Goal: Information Seeking & Learning: Learn about a topic

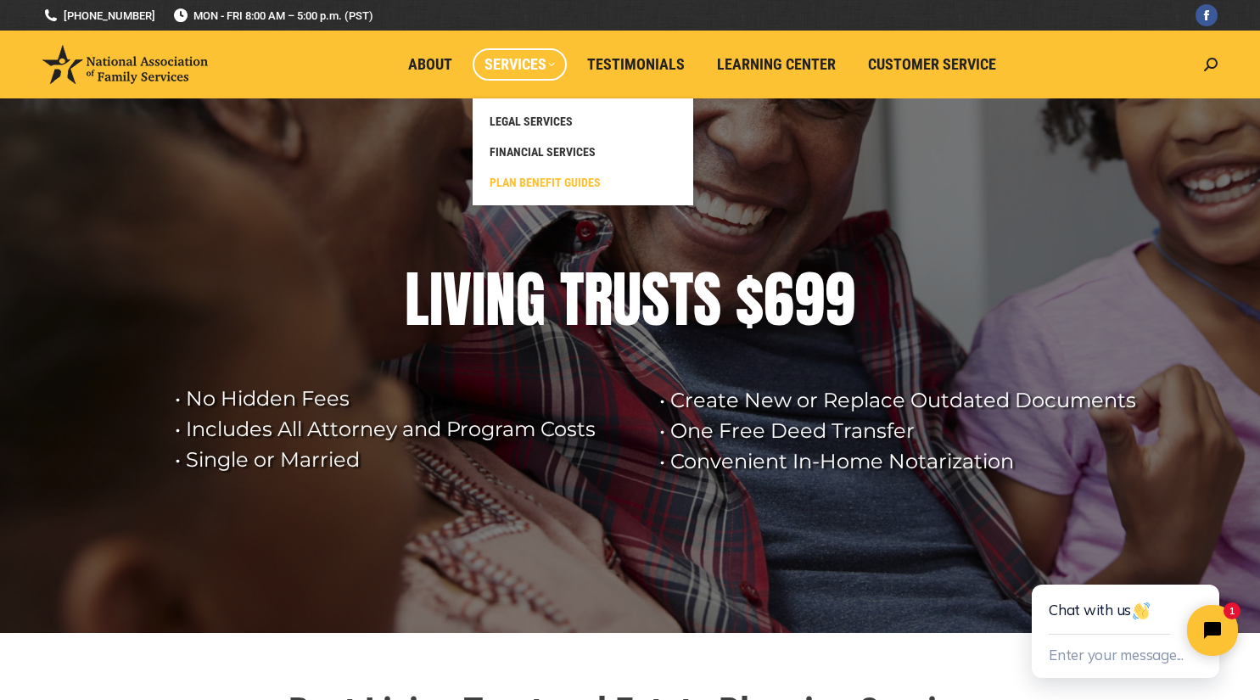
click at [585, 178] on span "PLAN BENEFIT GUIDES" at bounding box center [545, 182] width 111 height 15
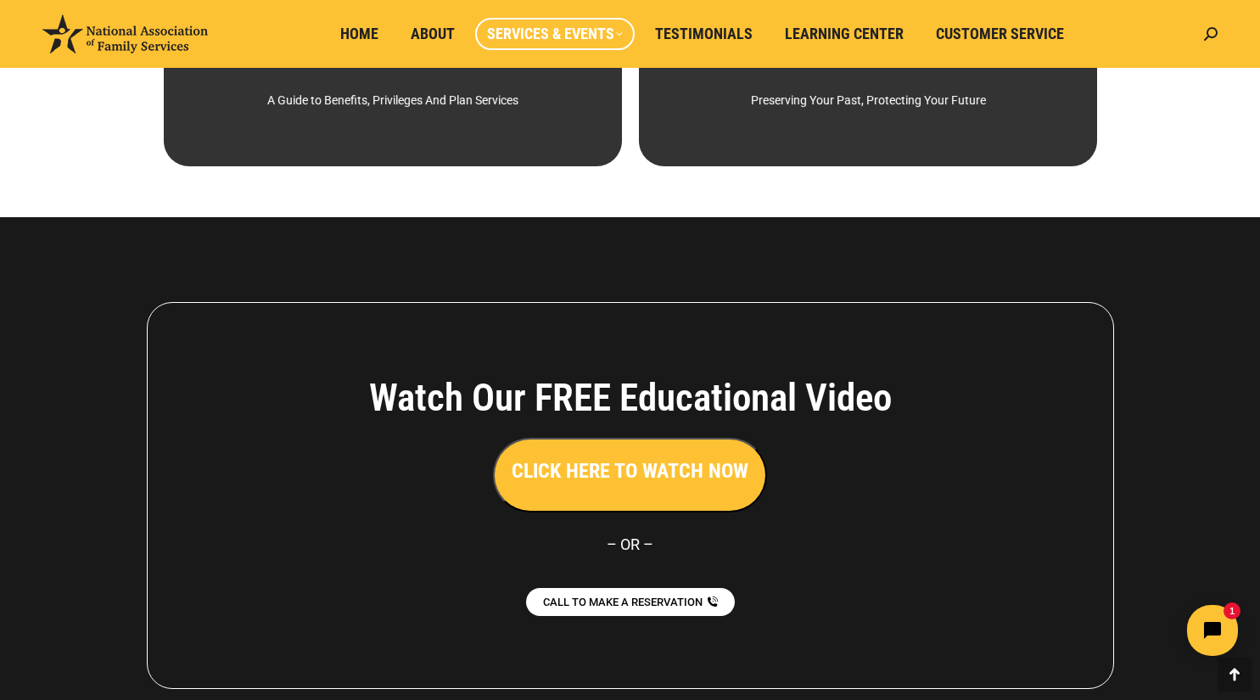
scroll to position [113, 0]
